Goal: Information Seeking & Learning: Learn about a topic

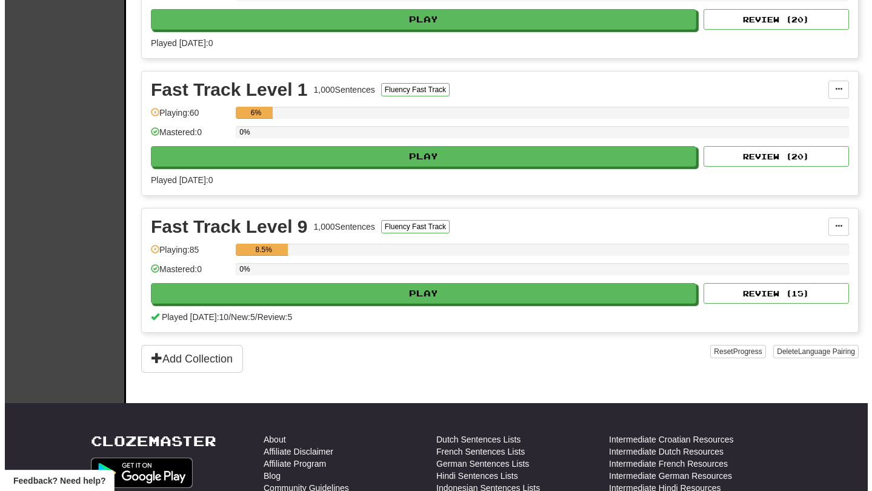
scroll to position [371, 0]
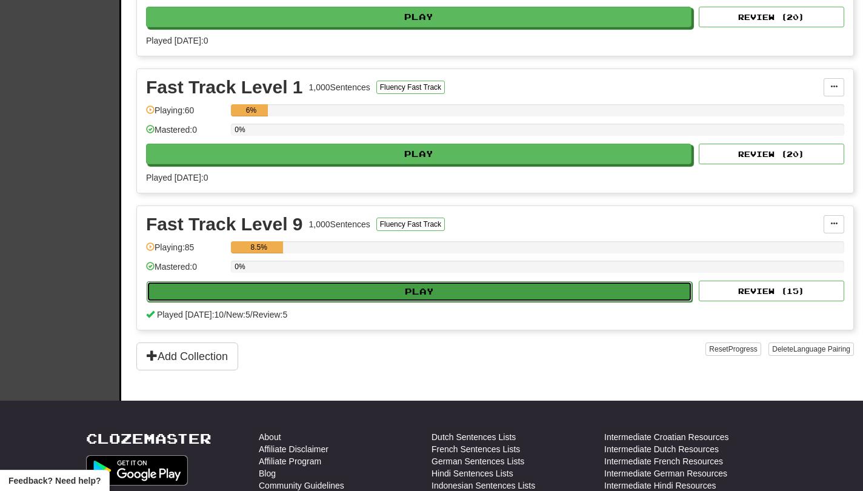
click at [577, 299] on button "Play" at bounding box center [419, 291] width 545 height 21
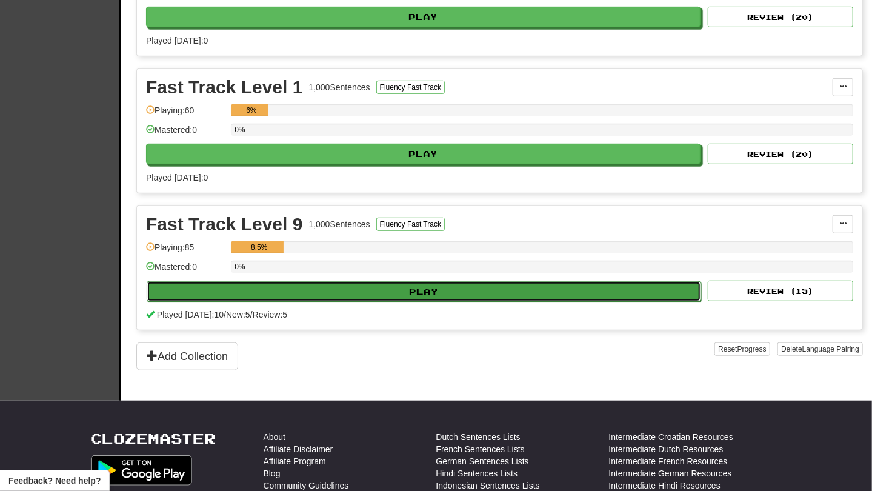
select select "**"
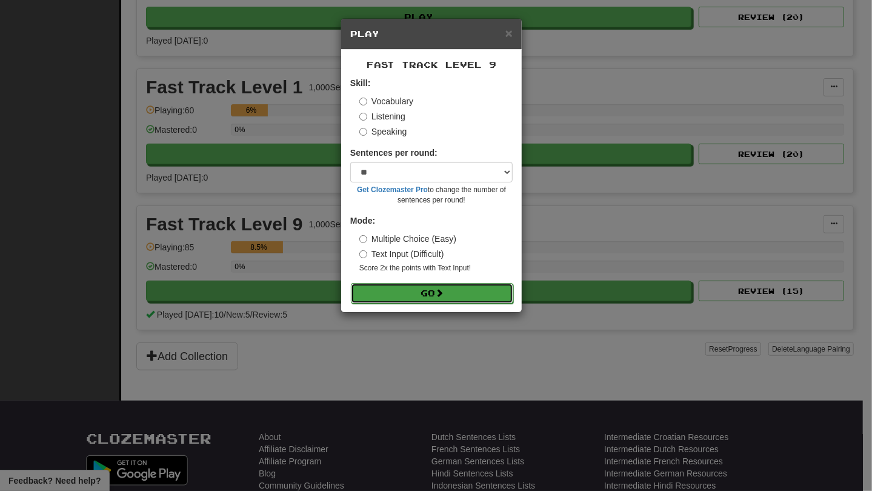
click at [470, 291] on button "Go" at bounding box center [432, 293] width 162 height 21
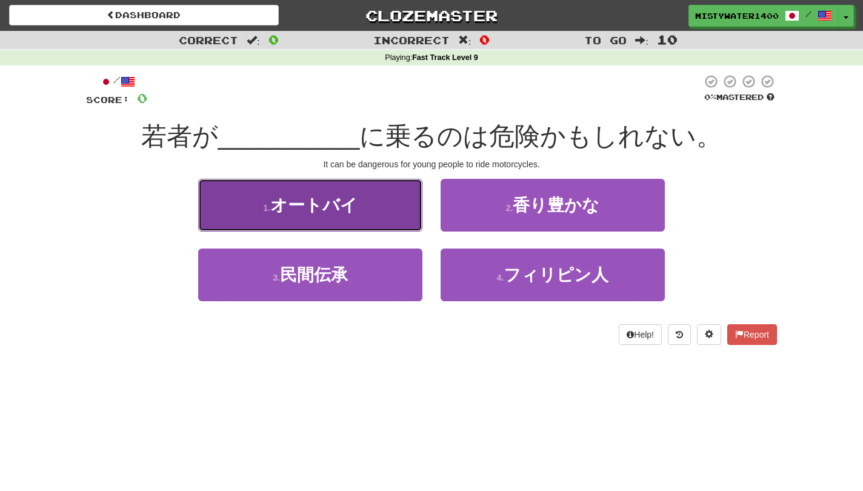
click at [376, 207] on button "1 . オートバイ" at bounding box center [310, 205] width 224 height 53
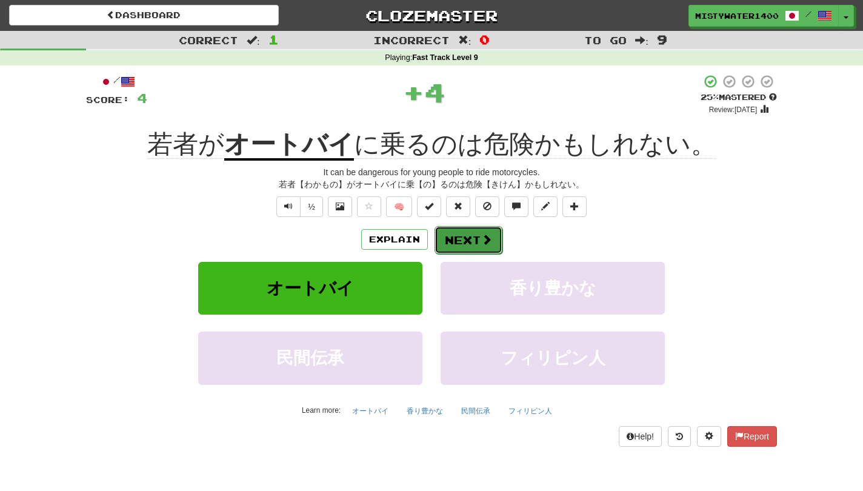
click at [465, 235] on button "Next" at bounding box center [468, 240] width 68 height 28
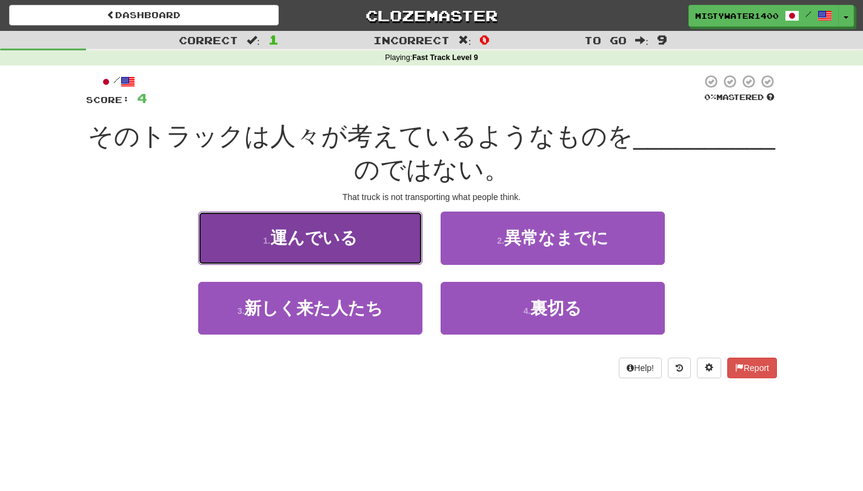
click at [398, 245] on button "1 . 運んでいる" at bounding box center [310, 237] width 224 height 53
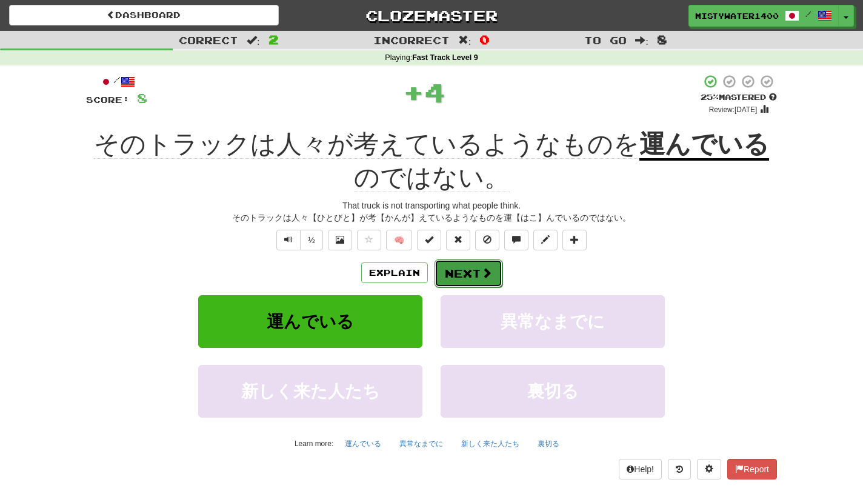
click at [477, 280] on button "Next" at bounding box center [468, 273] width 68 height 28
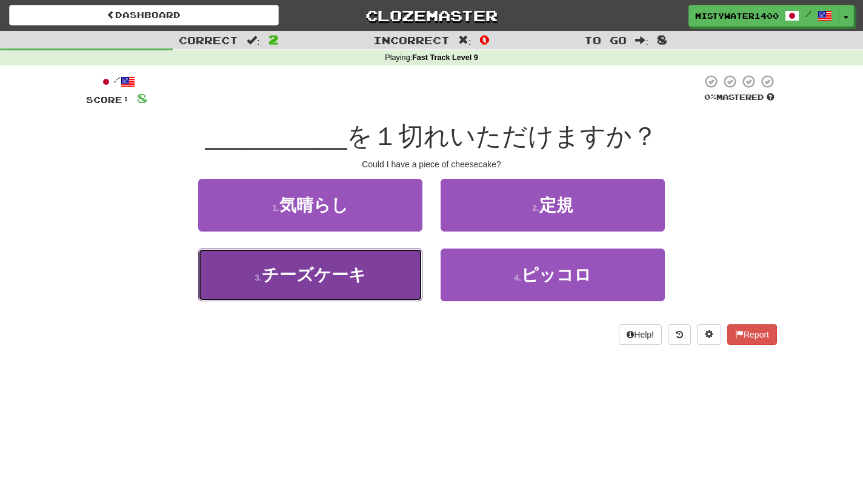
click at [358, 273] on span "チーズケーキ" at bounding box center [314, 274] width 104 height 19
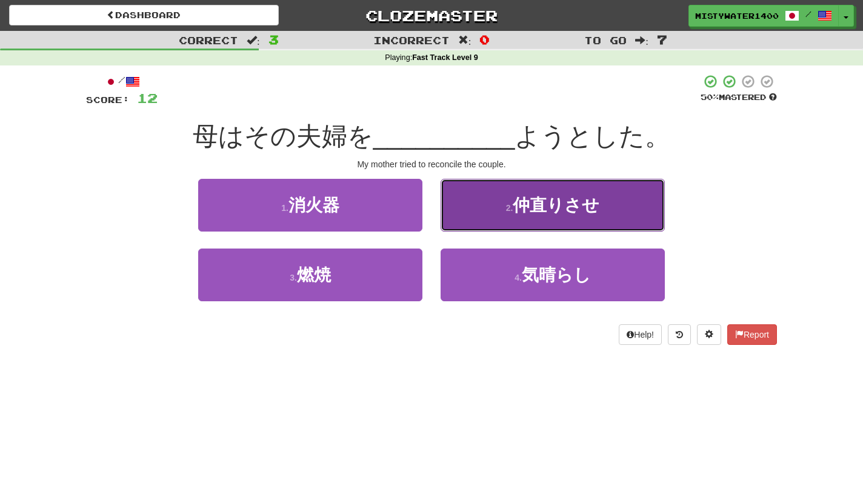
click at [571, 206] on span "仲直りさせ" at bounding box center [556, 205] width 87 height 19
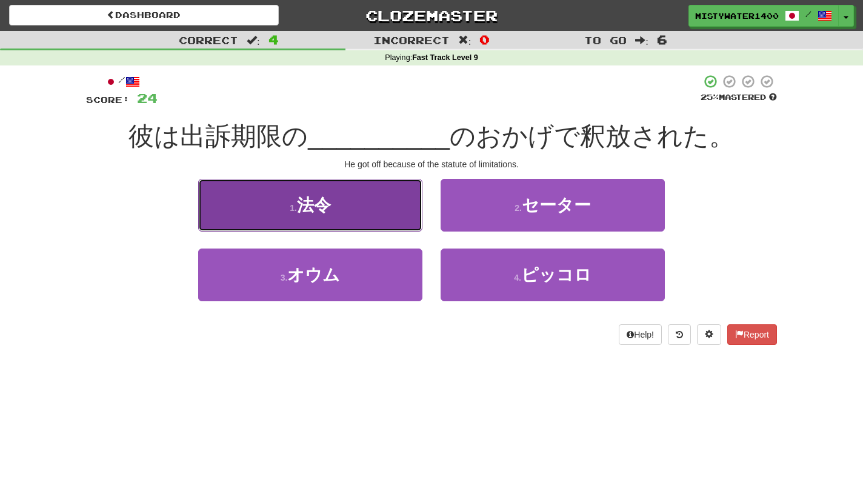
click at [402, 210] on button "1 . 法令" at bounding box center [310, 205] width 224 height 53
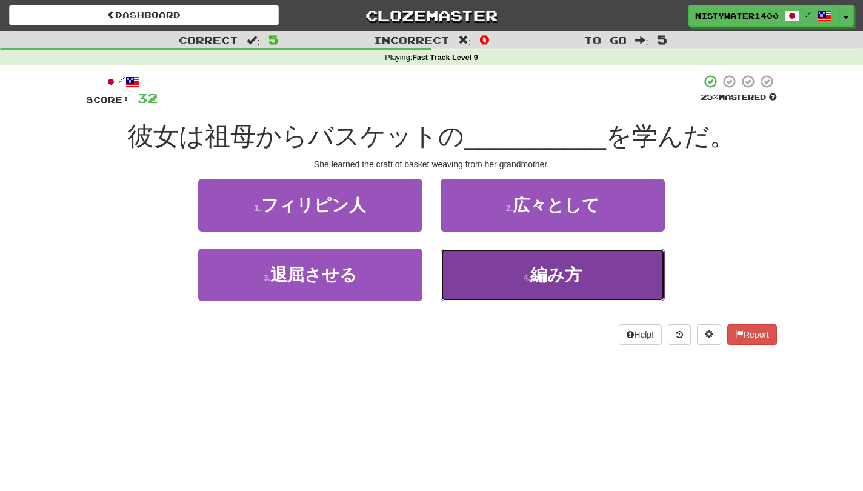
click at [499, 278] on button "4 . 編み方" at bounding box center [553, 274] width 224 height 53
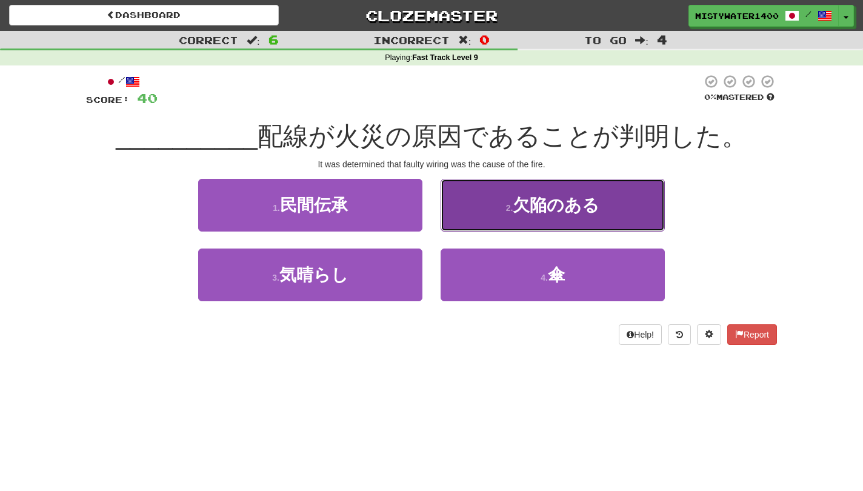
click at [474, 221] on button "2 . 欠陥のある" at bounding box center [553, 205] width 224 height 53
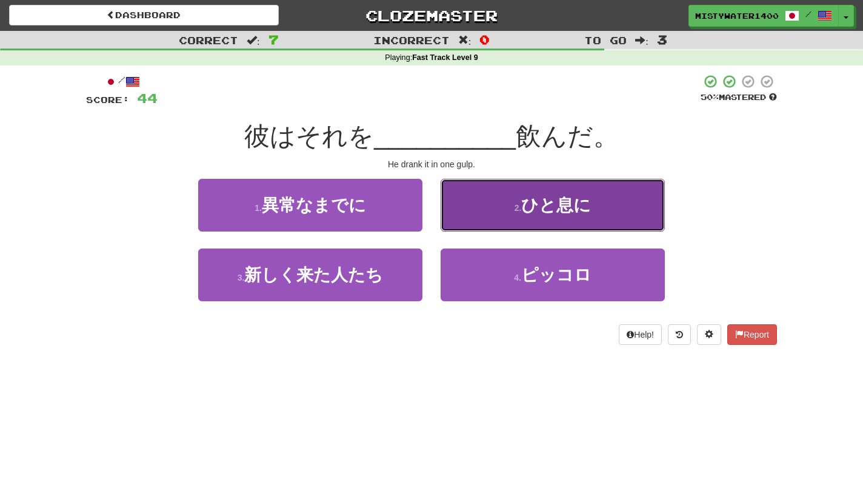
click at [531, 226] on button "2 . ひと息に" at bounding box center [553, 205] width 224 height 53
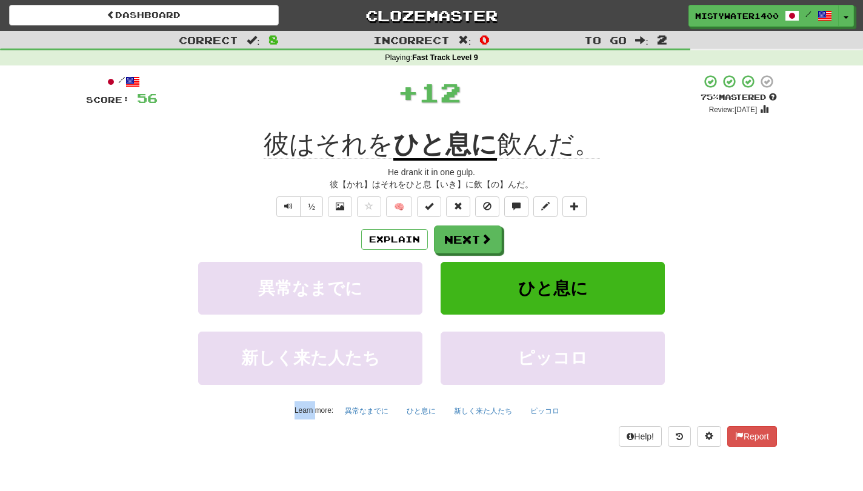
click at [531, 226] on div "/ Score: 56 + 12 75 % Mastered Review: 2025-10-17 彼はそれを ひと息に 飲んだ。 He drank it i…" at bounding box center [431, 260] width 691 height 372
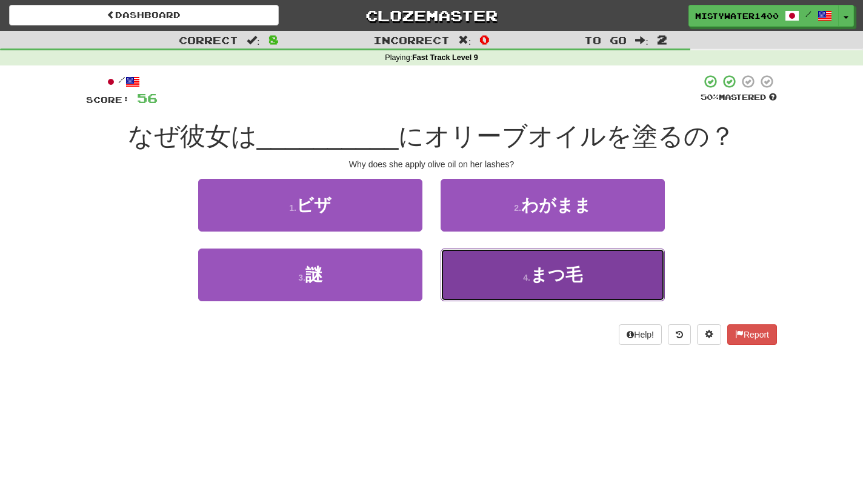
click at [500, 275] on button "4 . まつ毛" at bounding box center [553, 274] width 224 height 53
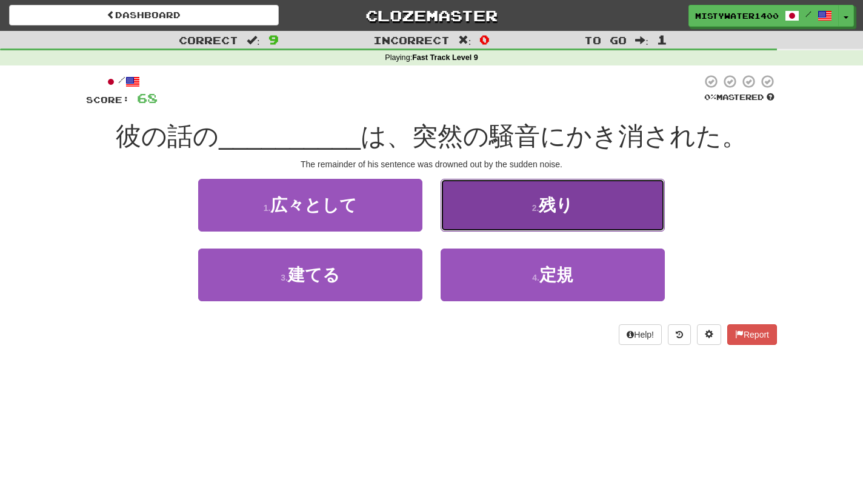
click at [481, 210] on button "2 . 残り" at bounding box center [553, 205] width 224 height 53
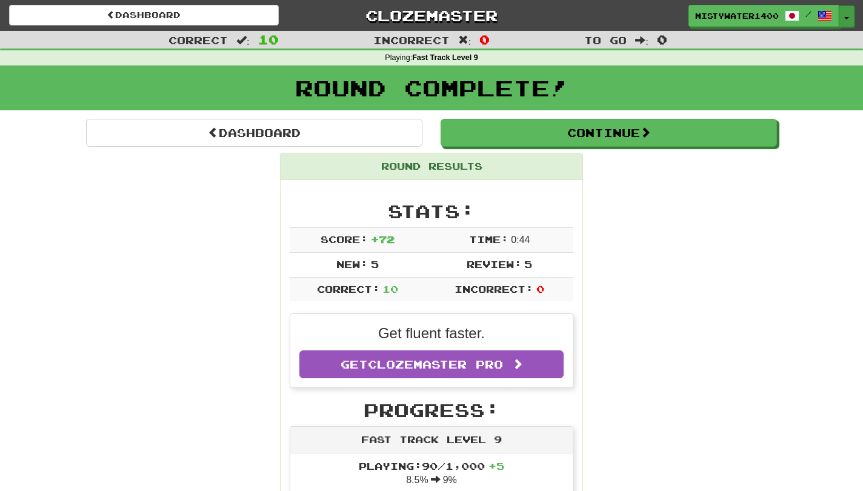
click at [850, 21] on button "Toggle Dropdown" at bounding box center [847, 16] width 16 height 22
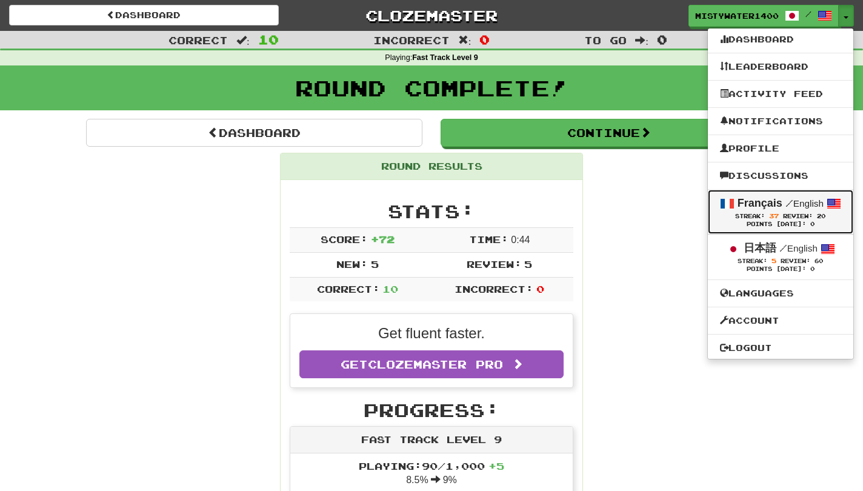
click at [756, 228] on div "Points Today: 0" at bounding box center [780, 225] width 121 height 8
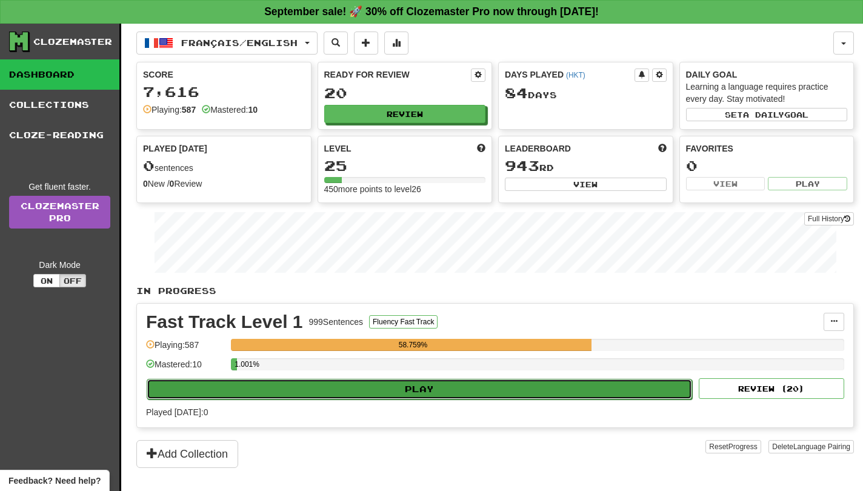
click at [551, 391] on button "Play" at bounding box center [419, 389] width 545 height 21
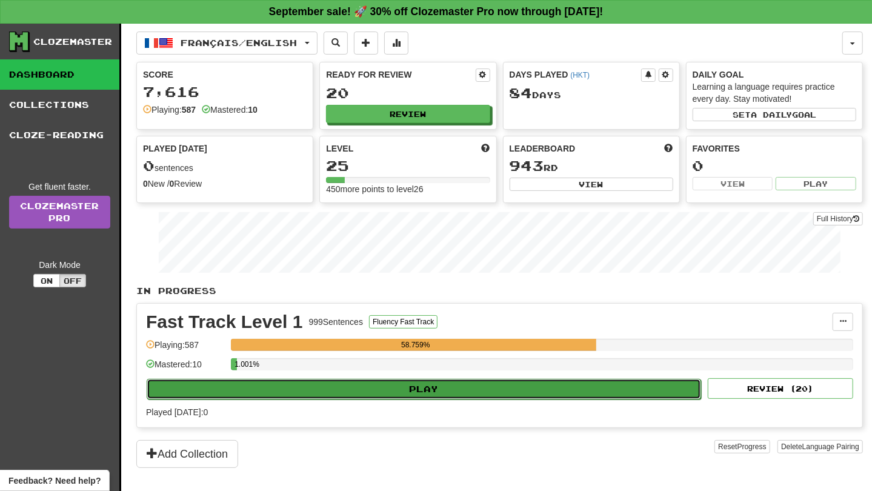
select select "**"
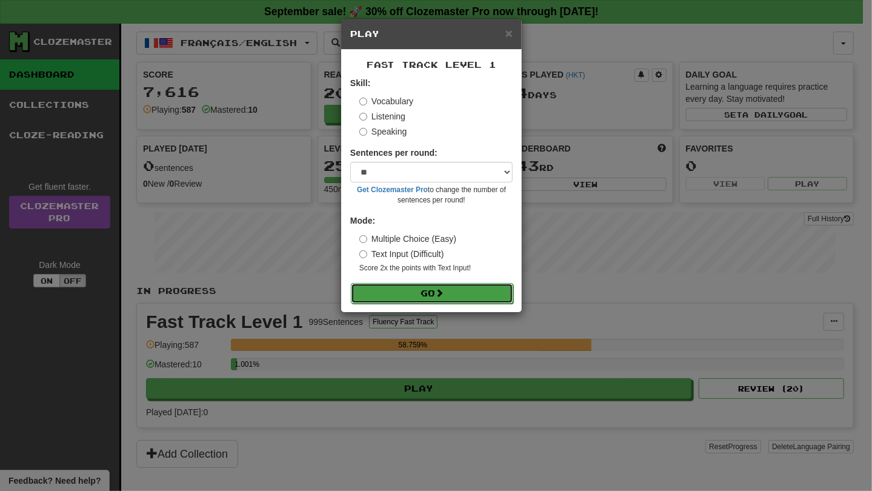
click at [454, 304] on button "Go" at bounding box center [432, 293] width 162 height 21
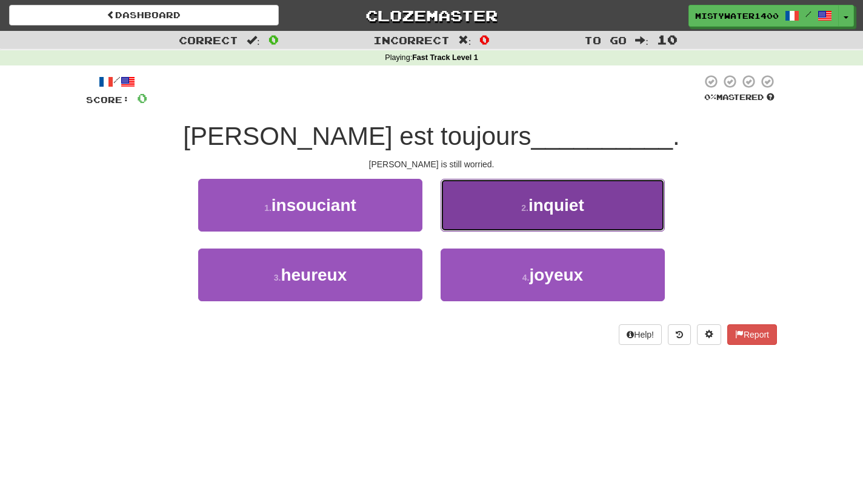
click at [490, 227] on button "2 . inquiet" at bounding box center [553, 205] width 224 height 53
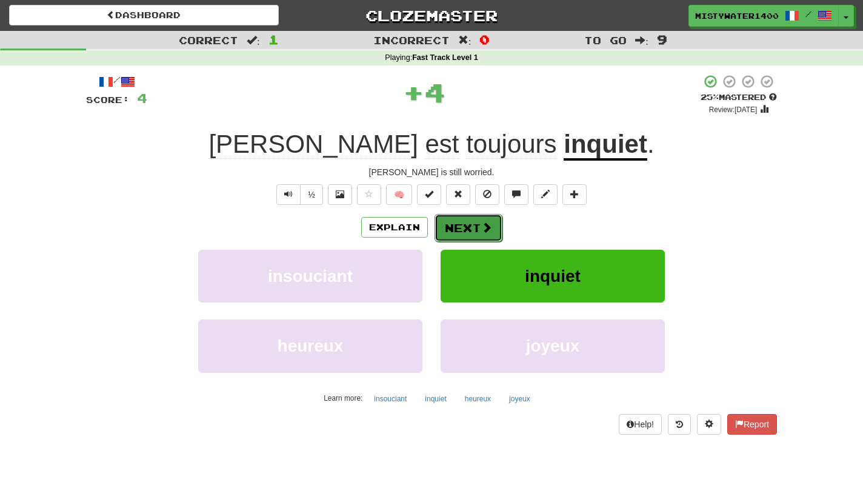
click at [477, 230] on button "Next" at bounding box center [468, 228] width 68 height 28
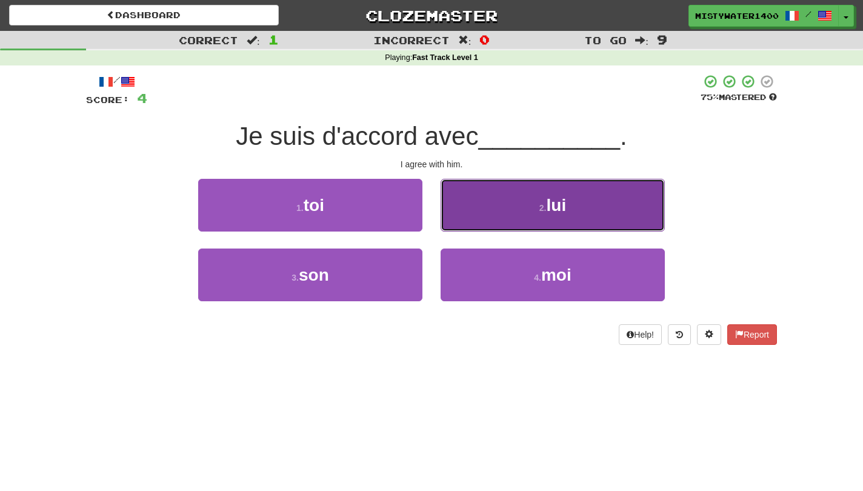
click at [493, 207] on button "2 . lui" at bounding box center [553, 205] width 224 height 53
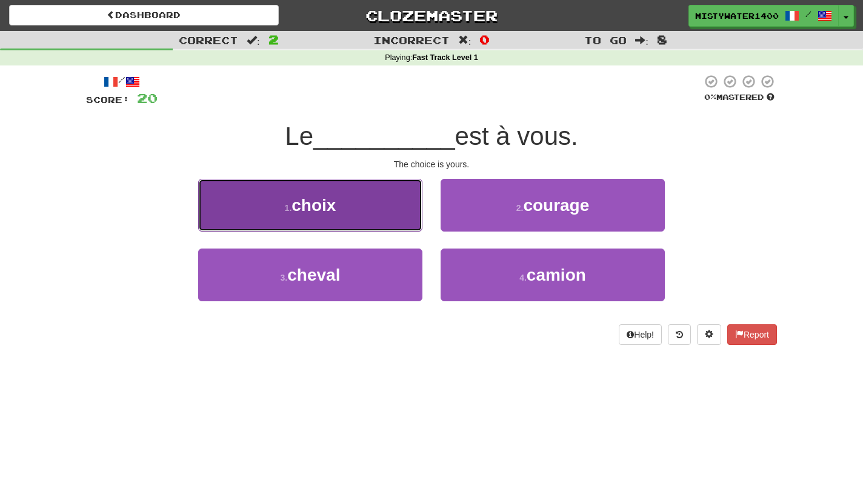
click at [369, 221] on button "1 . choix" at bounding box center [310, 205] width 224 height 53
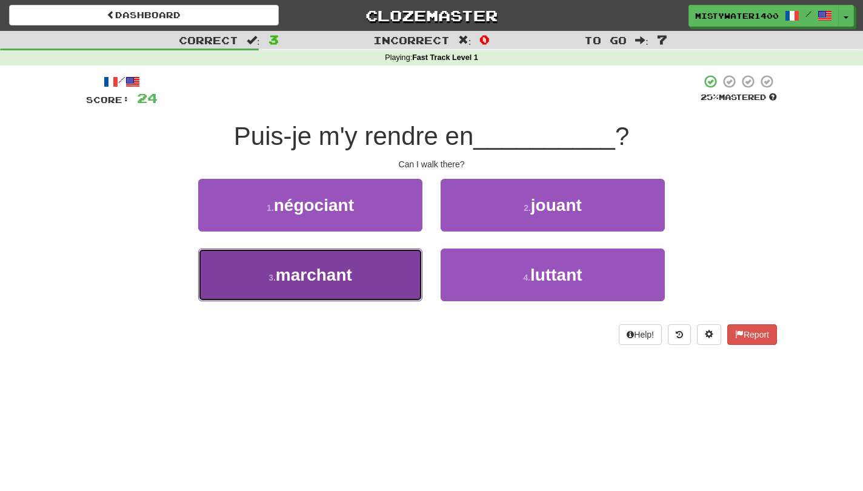
click at [381, 298] on button "3 . marchant" at bounding box center [310, 274] width 224 height 53
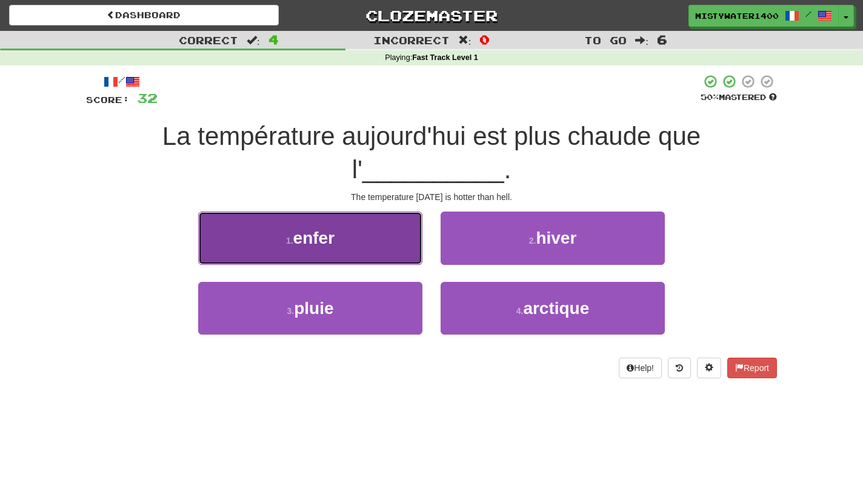
click at [365, 245] on button "1 . enfer" at bounding box center [310, 237] width 224 height 53
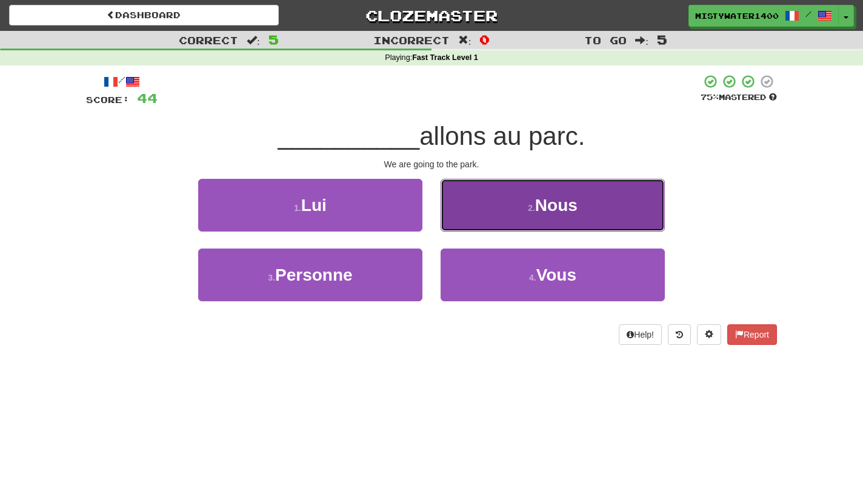
click at [526, 206] on button "2 . Nous" at bounding box center [553, 205] width 224 height 53
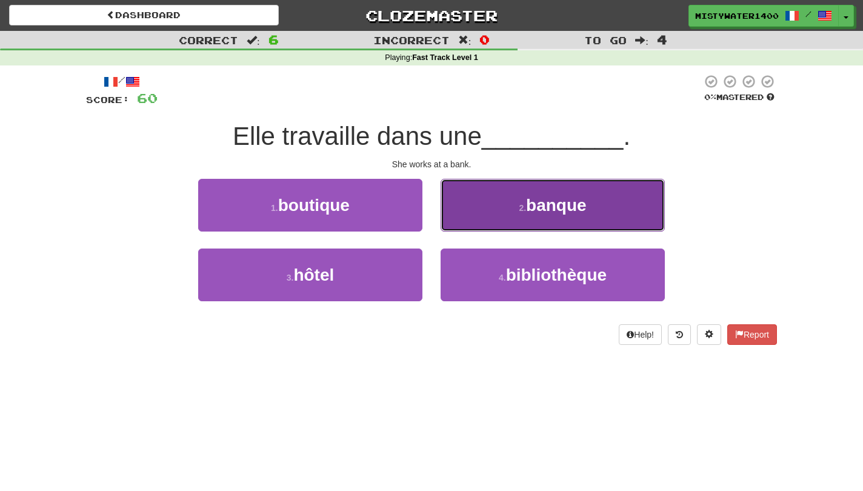
click at [483, 225] on button "2 . banque" at bounding box center [553, 205] width 224 height 53
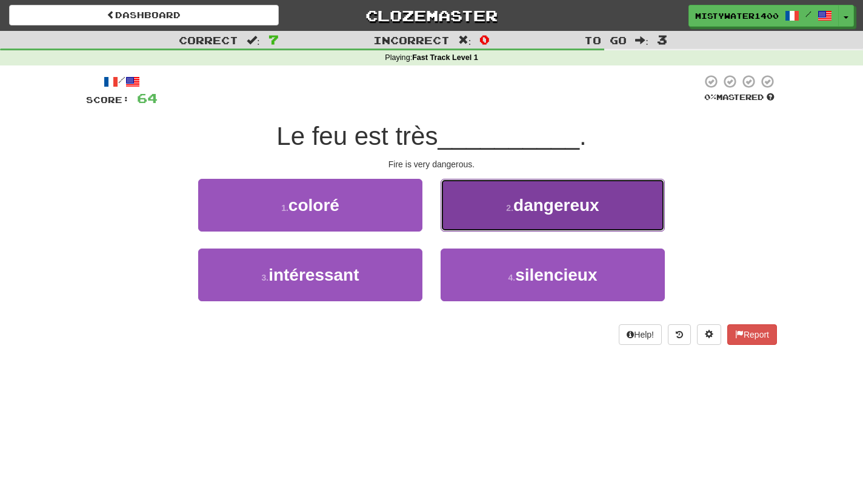
click at [519, 230] on button "2 . dangereux" at bounding box center [553, 205] width 224 height 53
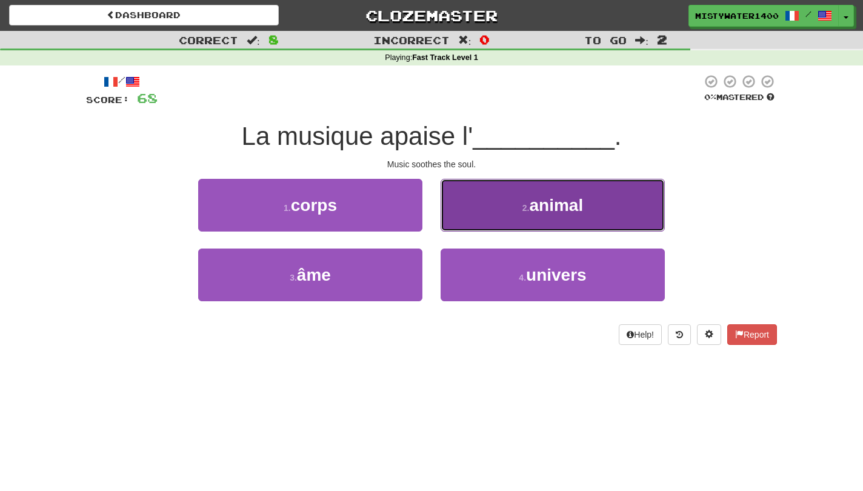
click at [524, 205] on small "2 ." at bounding box center [525, 208] width 7 height 10
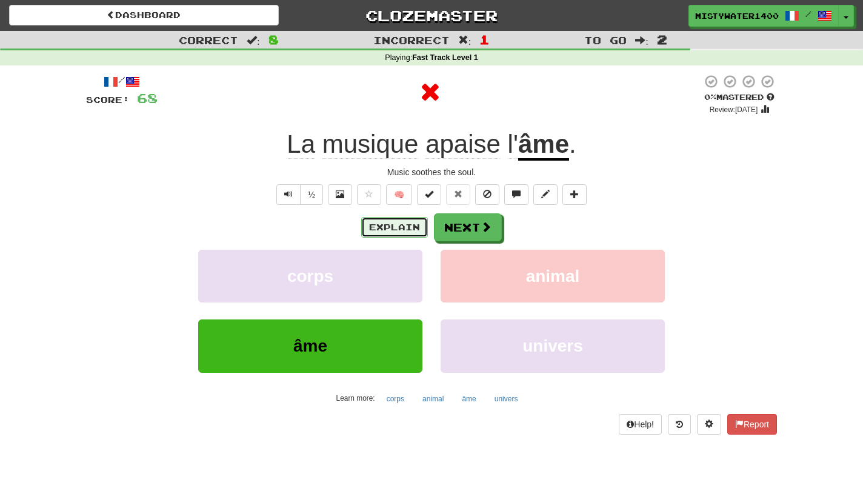
click at [395, 235] on button "Explain" at bounding box center [394, 227] width 67 height 21
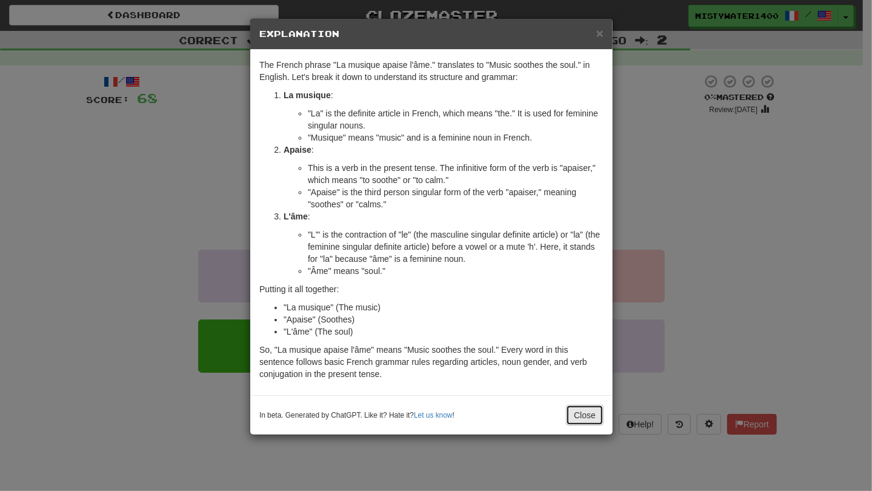
click at [577, 419] on button "Close" at bounding box center [585, 415] width 38 height 21
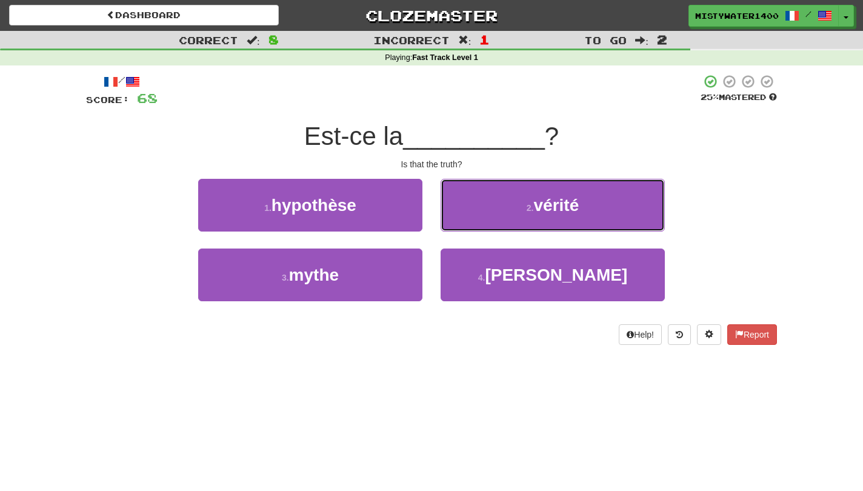
click at [484, 212] on button "2 . vérité" at bounding box center [553, 205] width 224 height 53
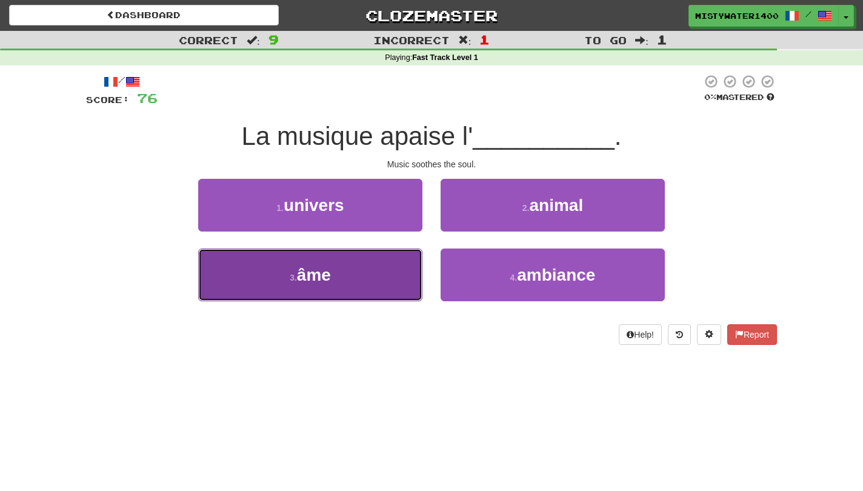
click at [390, 262] on button "3 . âme" at bounding box center [310, 274] width 224 height 53
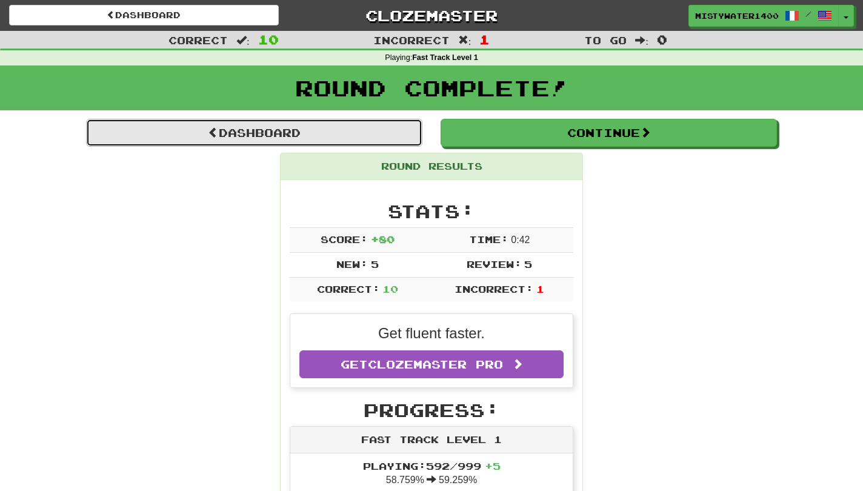
click at [390, 139] on link "Dashboard" at bounding box center [254, 133] width 336 height 28
